Goal: Information Seeking & Learning: Learn about a topic

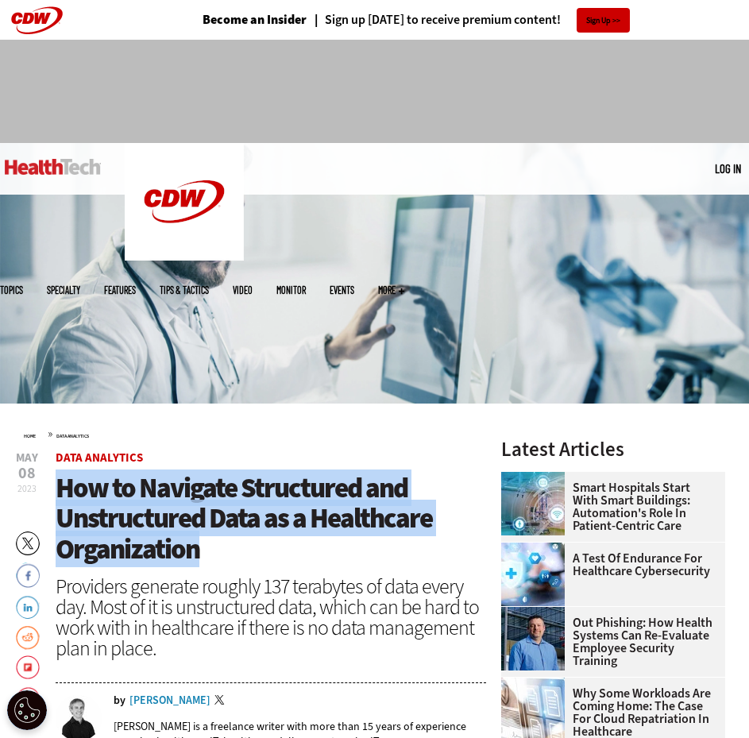
drag, startPoint x: 205, startPoint y: 549, endPoint x: 56, endPoint y: 484, distance: 162.6
click at [56, 484] on h1 "How to Navigate Structured and Unstructured Data as a Healthcare Organization" at bounding box center [271, 519] width 430 height 92
copy span "How to Navigate Structured and Unstructured Data as a Healthcare Organization"
click at [295, 552] on h1 "How to Navigate Structured and Unstructured Data as a Healthcare Organization" at bounding box center [271, 519] width 430 height 92
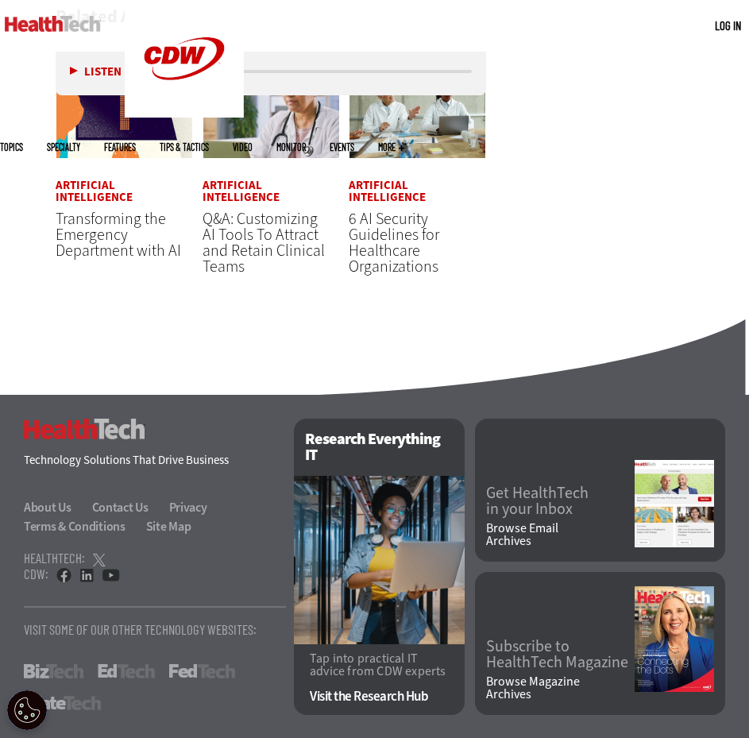
scroll to position [4228, 0]
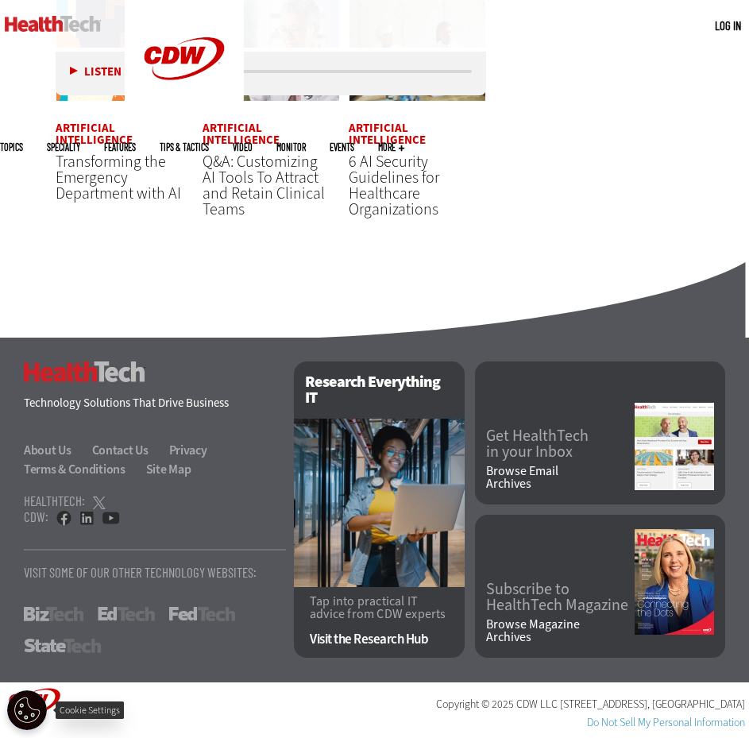
click at [21, 714] on button "Open Preferences" at bounding box center [27, 710] width 40 height 40
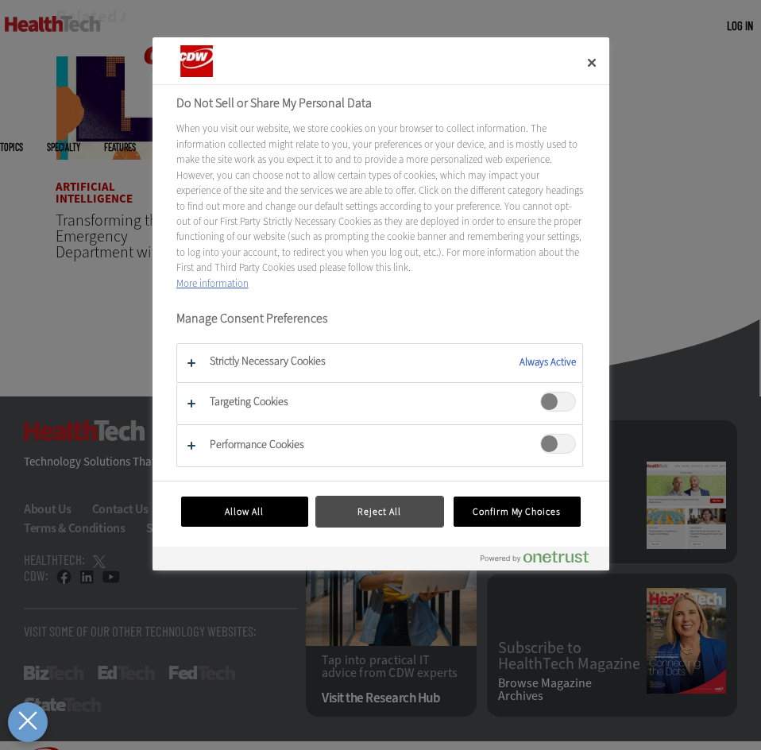
click at [384, 511] on button "Reject All" at bounding box center [379, 511] width 127 height 30
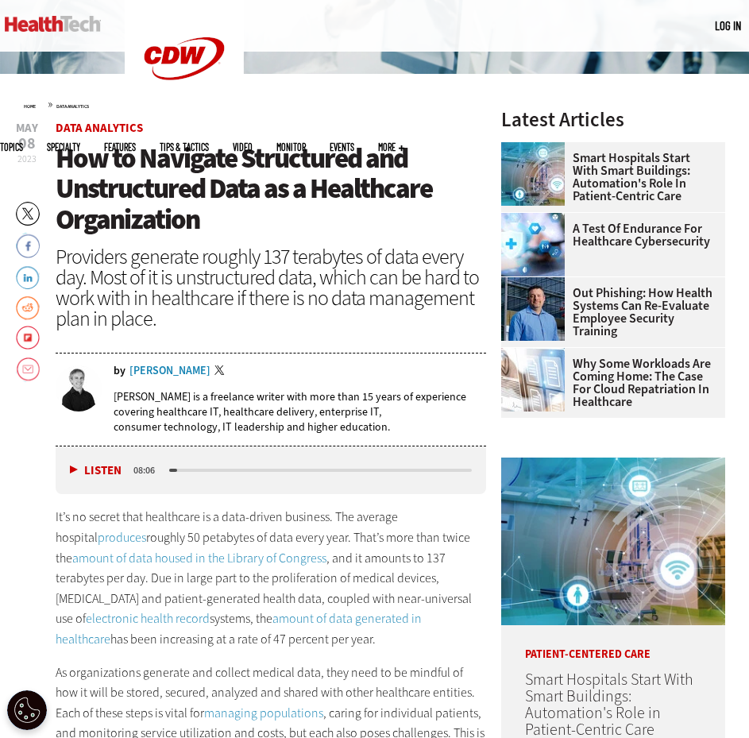
scroll to position [0, 0]
